Goal: Task Accomplishment & Management: Manage account settings

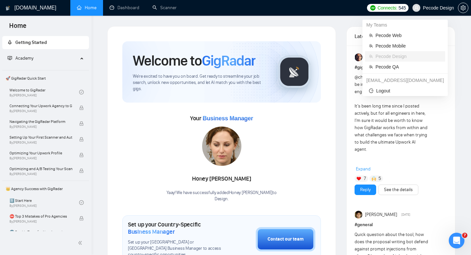
click at [427, 10] on span "Pecode Design" at bounding box center [433, 7] width 49 height 21
click at [412, 64] on span "Pecode QA" at bounding box center [409, 66] width 66 height 7
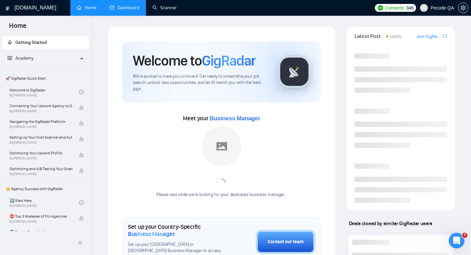
click at [139, 10] on link "Dashboard" at bounding box center [125, 8] width 30 height 6
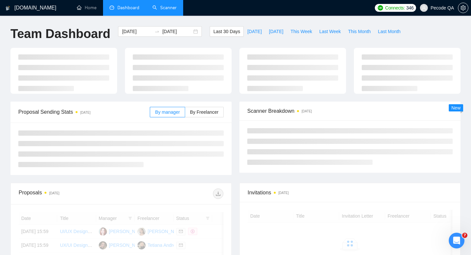
click at [168, 10] on link "Scanner" at bounding box center [165, 8] width 24 height 6
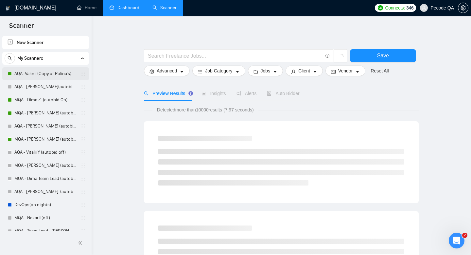
click at [54, 72] on link "AQA -Valerii (Copy of Polina's) - on" at bounding box center [45, 73] width 62 height 13
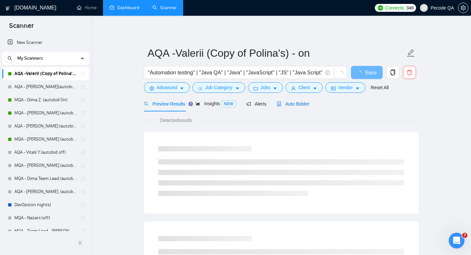
click at [292, 107] on div "Auto Bidder" at bounding box center [293, 103] width 32 height 7
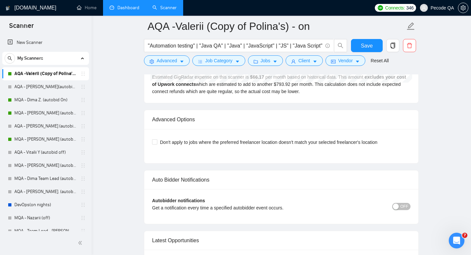
scroll to position [1487, 0]
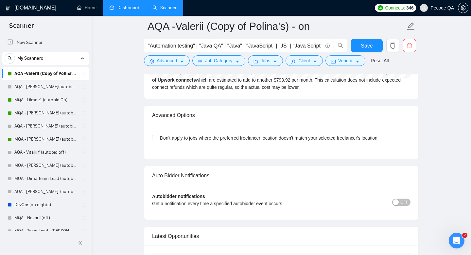
click at [404, 203] on span "OFF" at bounding box center [405, 201] width 8 height 7
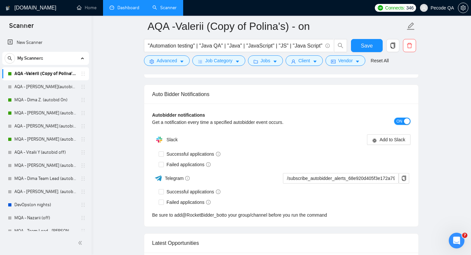
scroll to position [1561, 0]
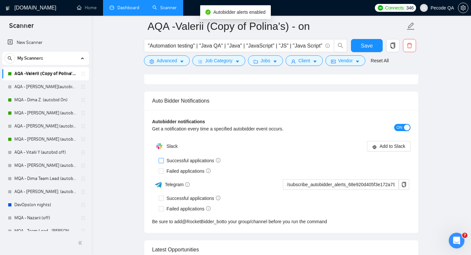
click at [190, 161] on span "Successful applications" at bounding box center [193, 160] width 59 height 7
click at [163, 161] on input "Successful applications" at bounding box center [161, 160] width 5 height 5
checkbox input "true"
click at [382, 101] on div "Auto Bidder Notifications" at bounding box center [281, 100] width 259 height 19
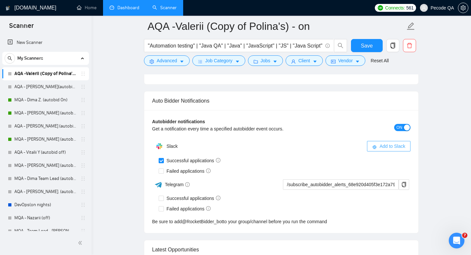
click at [381, 146] on span "Add to Slack" at bounding box center [393, 145] width 26 height 7
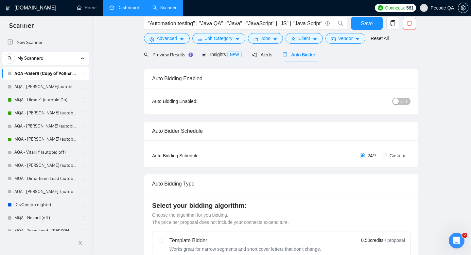
scroll to position [2, 0]
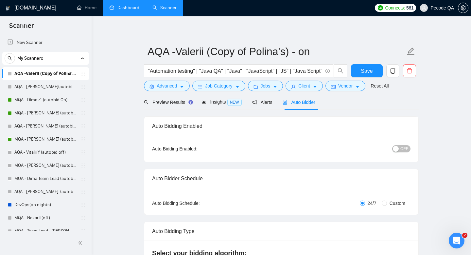
click at [404, 149] on span "OFF" at bounding box center [405, 148] width 8 height 7
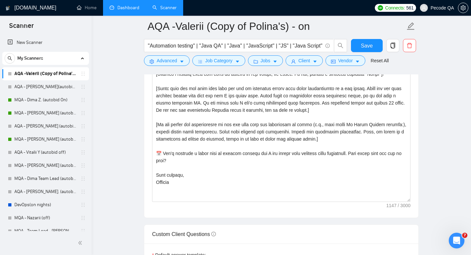
scroll to position [858, 0]
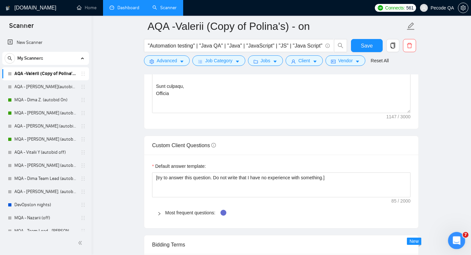
click at [458, 238] on icon "Відкрити програму для спілкування Intercom" at bounding box center [456, 239] width 11 height 11
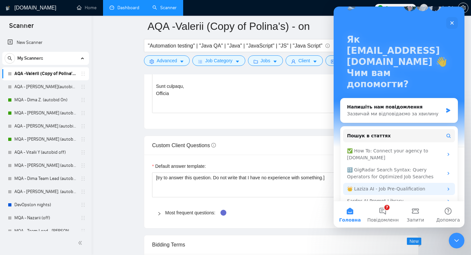
scroll to position [20, 0]
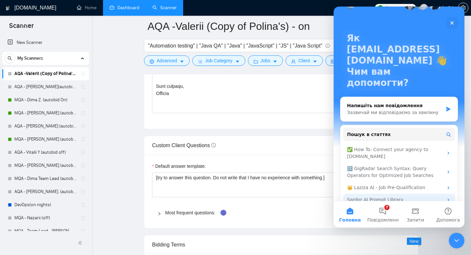
click at [406, 196] on div "Sardor AI Prompt Library" at bounding box center [395, 199] width 96 height 7
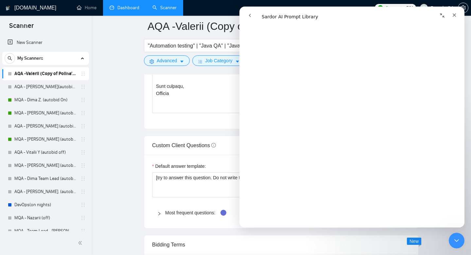
scroll to position [1563, 0]
click at [194, 181] on textarea "[try to answer this question. Do not write that I have no experience with somet…" at bounding box center [281, 184] width 259 height 25
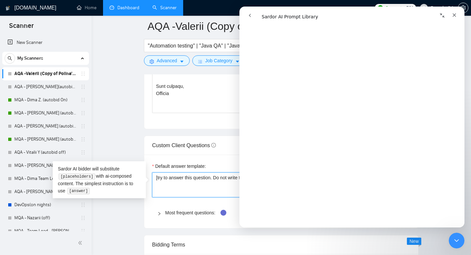
click at [194, 181] on textarea "[try to answer this question. Do not write that I have no experience with somet…" at bounding box center [281, 184] width 259 height 25
click at [453, 14] on icon "Закрити" at bounding box center [454, 14] width 5 height 5
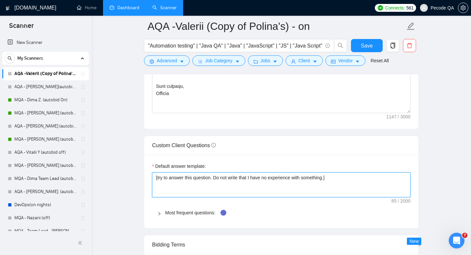
click at [269, 177] on textarea "[try to answer this question. Do not write that I have no experience with somet…" at bounding box center [281, 184] width 259 height 25
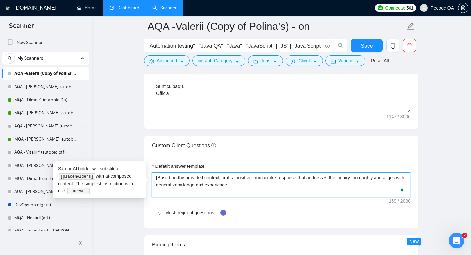
type textarea "[Based on the provided context, craft a positive, human-like response that addr…"
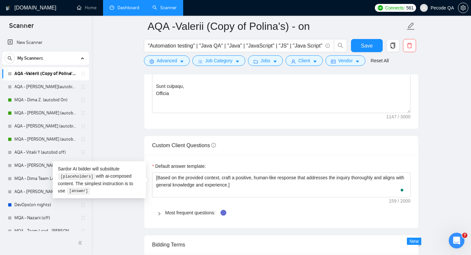
click at [335, 150] on div "Custom Client Questions" at bounding box center [281, 145] width 259 height 19
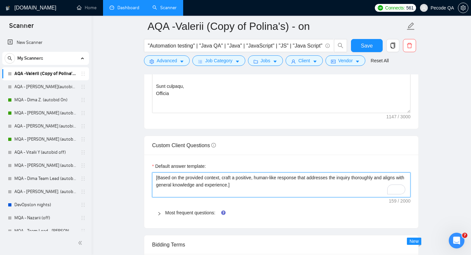
click at [175, 192] on textarea "[Based on the provided context, craft a positive, human-like response that addr…" at bounding box center [281, 184] width 259 height 25
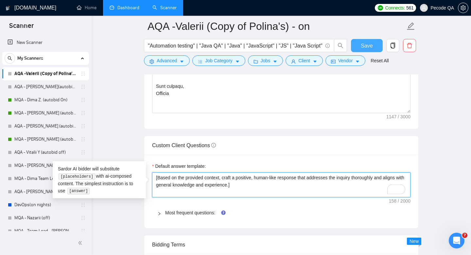
type textarea "[Based on the provided context, craft a positive, human-like response that addr…"
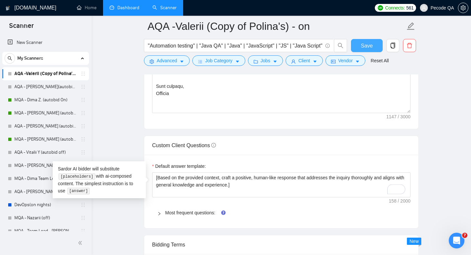
click at [359, 45] on button "Save" at bounding box center [367, 45] width 32 height 13
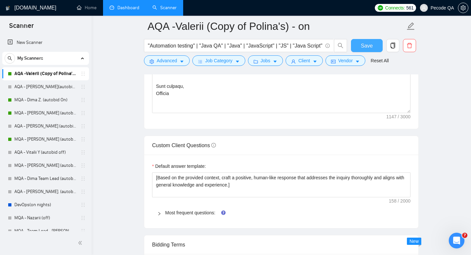
click at [359, 44] on button "Save" at bounding box center [367, 45] width 32 height 13
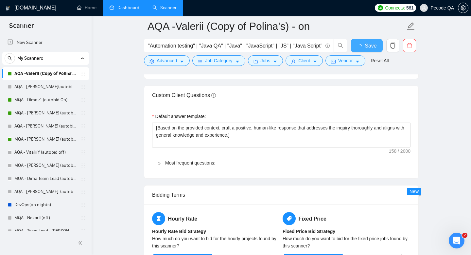
checkbox input "true"
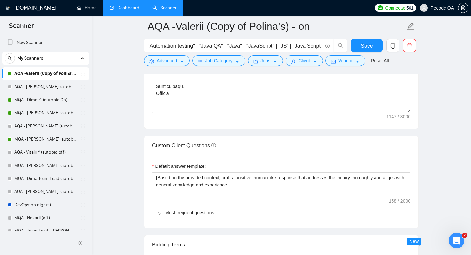
click at [122, 10] on link "Dashboard" at bounding box center [125, 8] width 30 height 6
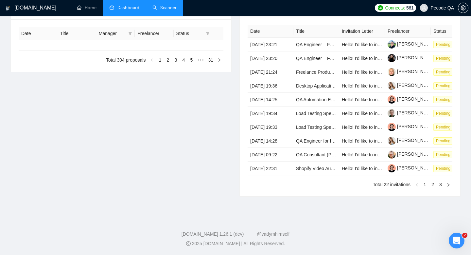
type input "[DATE]"
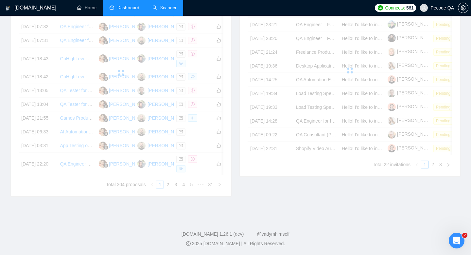
scroll to position [331, 0]
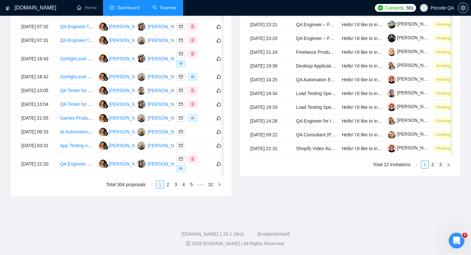
click at [154, 10] on link "Scanner" at bounding box center [165, 8] width 24 height 6
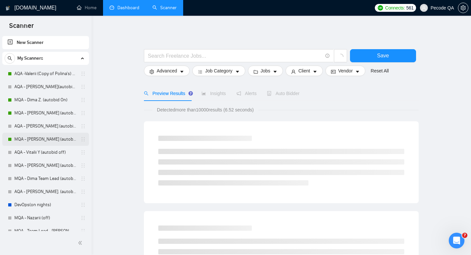
click at [50, 138] on link "MQA - [PERSON_NAME] (autobid On)" at bounding box center [45, 139] width 62 height 13
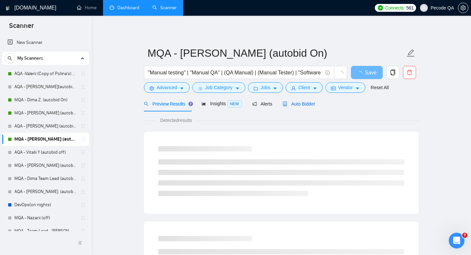
click at [296, 105] on span "Auto Bidder" at bounding box center [299, 103] width 32 height 5
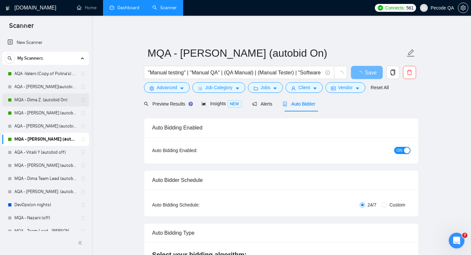
radio input "false"
radio input "true"
checkbox input "true"
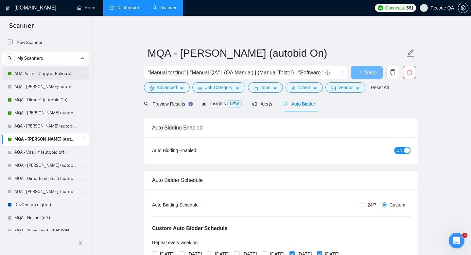
click at [36, 73] on link "AQA -Valerii (Copy of Polina's) - on" at bounding box center [45, 73] width 62 height 13
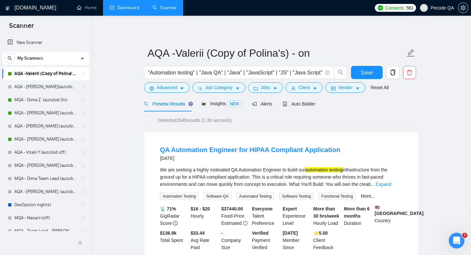
click at [131, 10] on link "Dashboard" at bounding box center [125, 8] width 30 height 6
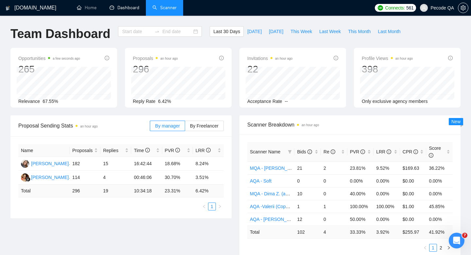
type input "[DATE]"
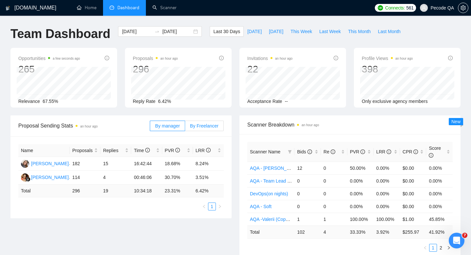
click at [209, 127] on span "By Freelancer" at bounding box center [204, 125] width 28 height 5
click at [185, 127] on input "By Freelancer" at bounding box center [185, 127] width 0 height 0
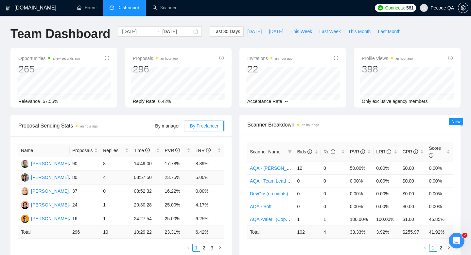
scroll to position [15, 0]
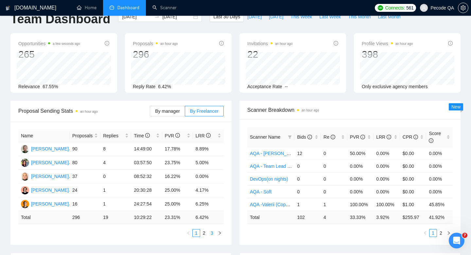
click at [211, 234] on link "3" at bounding box center [211, 232] width 7 height 7
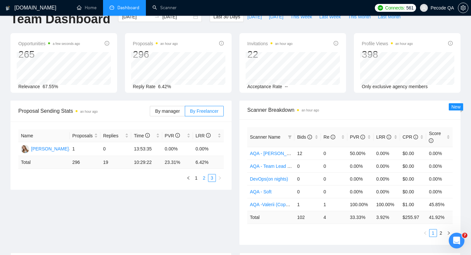
click at [203, 179] on link "2" at bounding box center [204, 177] width 7 height 7
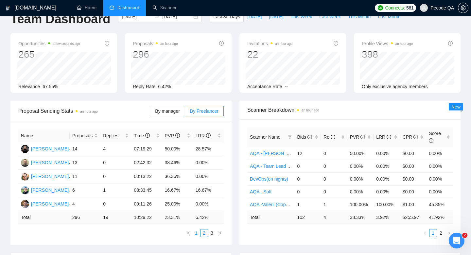
click at [199, 232] on link "1" at bounding box center [196, 232] width 7 height 7
click at [203, 232] on link "2" at bounding box center [204, 232] width 7 height 7
click at [196, 232] on link "1" at bounding box center [196, 232] width 7 height 7
click at [164, 109] on span "By manager" at bounding box center [167, 110] width 25 height 5
click at [150, 113] on input "By manager" at bounding box center [150, 113] width 0 height 0
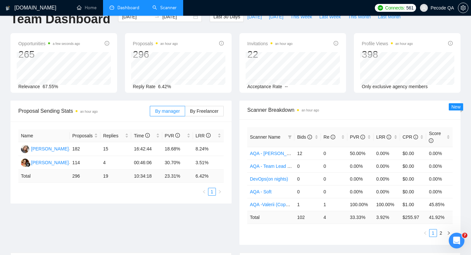
drag, startPoint x: 161, startPoint y: 6, endPoint x: 157, endPoint y: 12, distance: 7.5
click at [161, 6] on link "Scanner" at bounding box center [165, 8] width 24 height 6
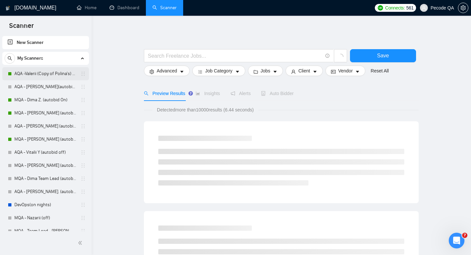
click at [57, 73] on link "AQA -Valerii (Copy of Polina's) - on" at bounding box center [45, 73] width 62 height 13
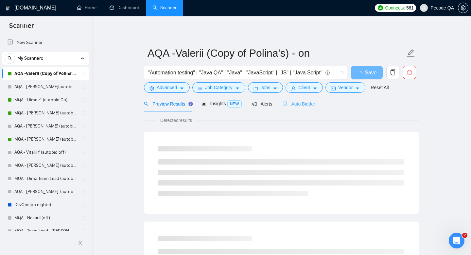
click at [292, 98] on div "Auto Bidder" at bounding box center [299, 103] width 32 height 15
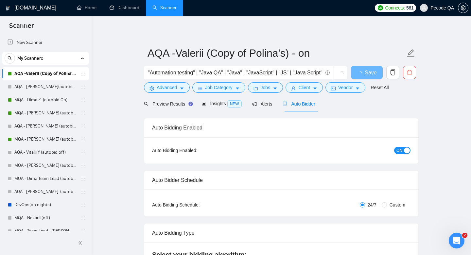
checkbox input "true"
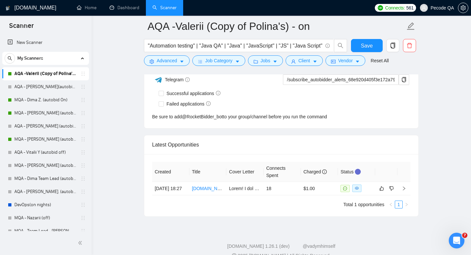
scroll to position [1684, 0]
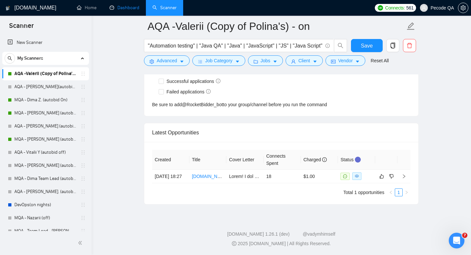
click at [125, 10] on link "Dashboard" at bounding box center [125, 8] width 30 height 6
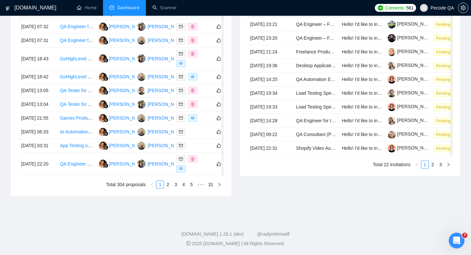
type input "[DATE]"
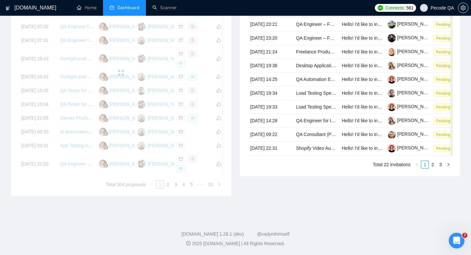
scroll to position [331, 0]
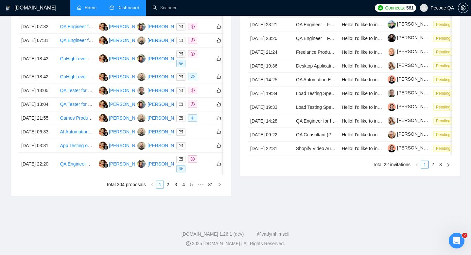
click at [93, 10] on link "Home" at bounding box center [87, 8] width 20 height 6
